Goal: Navigation & Orientation: Find specific page/section

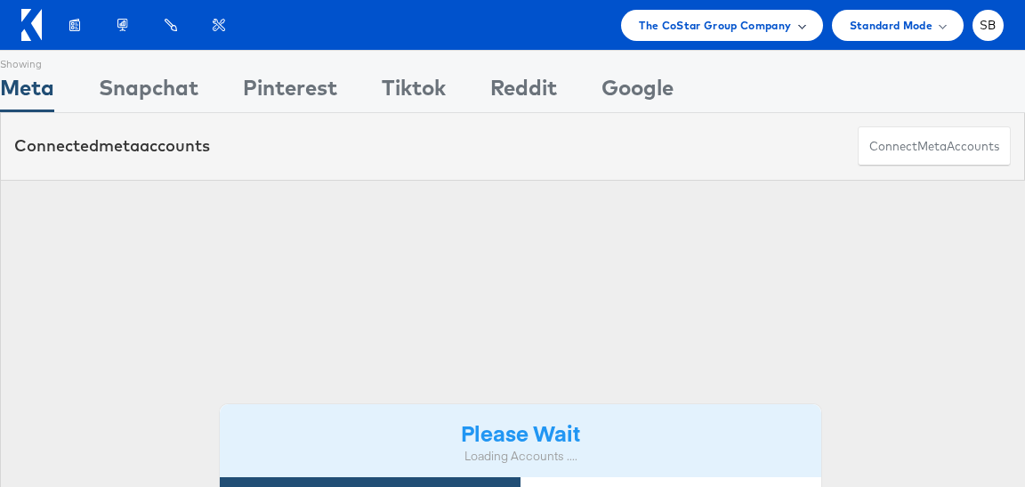
click at [722, 21] on span "The CoStar Group Company" at bounding box center [715, 25] width 152 height 19
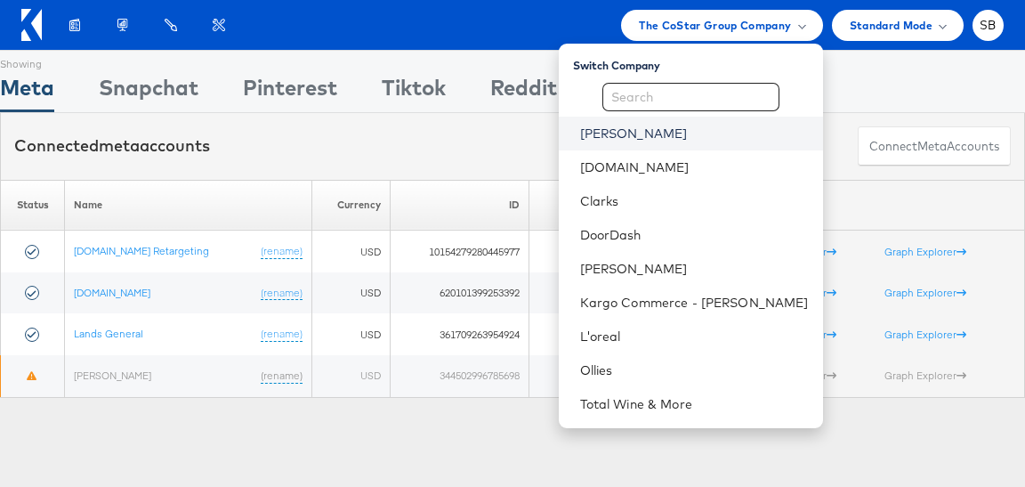
click at [656, 133] on link "[PERSON_NAME]" at bounding box center [694, 134] width 229 height 18
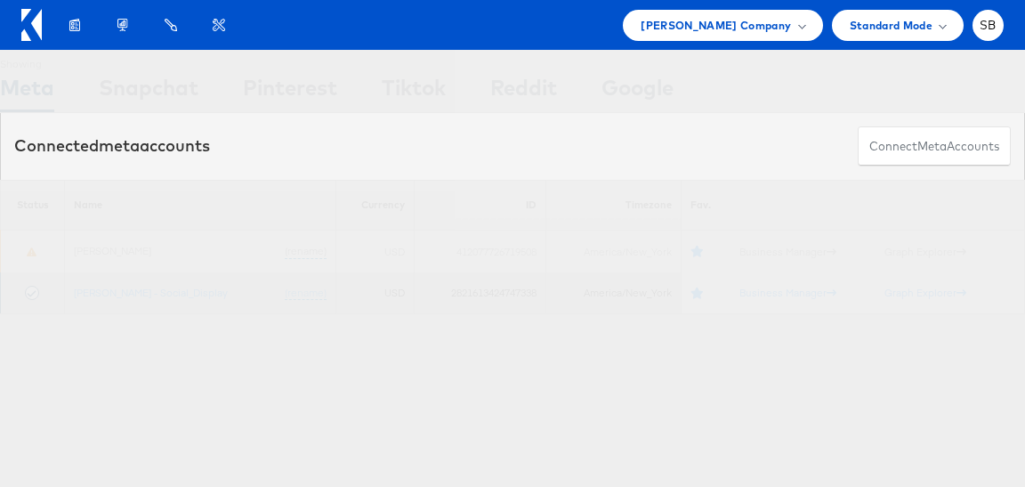
click at [144, 298] on td "[PERSON_NAME] - Social_Display (rename)" at bounding box center [200, 293] width 271 height 42
click at [132, 295] on link "[PERSON_NAME] - Social_Display" at bounding box center [151, 292] width 154 height 13
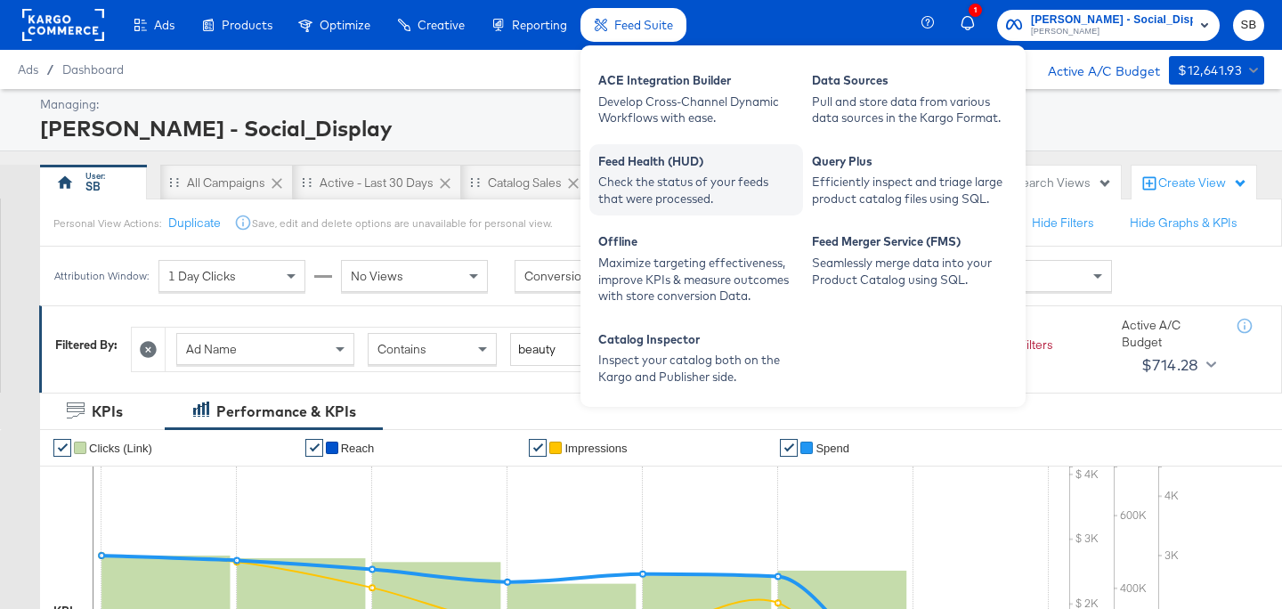
click at [687, 167] on div "Feed Health (HUD)" at bounding box center [696, 163] width 196 height 21
